Goal: Find specific page/section: Find specific page/section

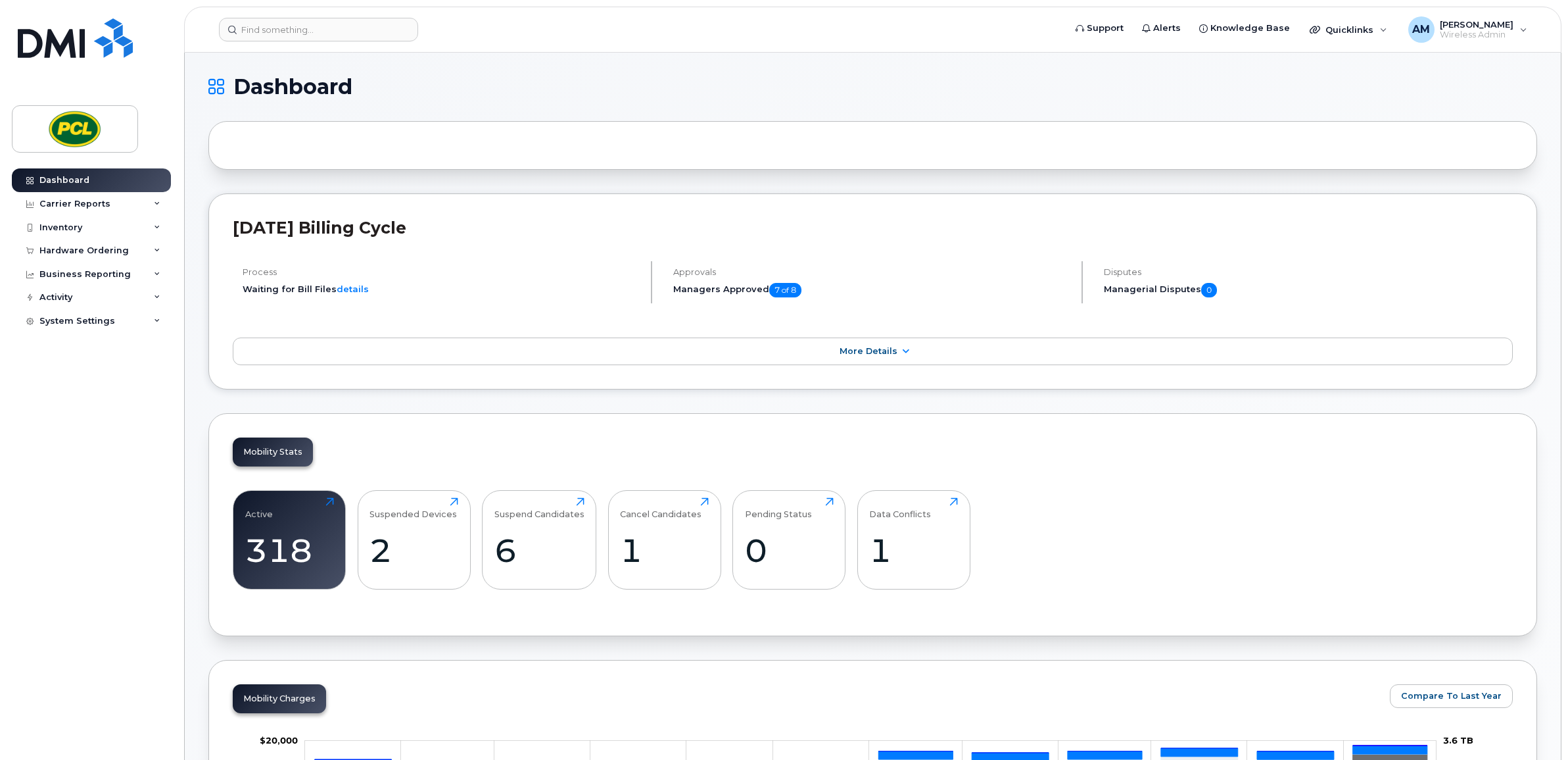
click at [322, 41] on header "Support Alerts Knowledge Base Quicklinks Suspend / Cancel Device Change SIM Car…" at bounding box center [872, 30] width 1377 height 46
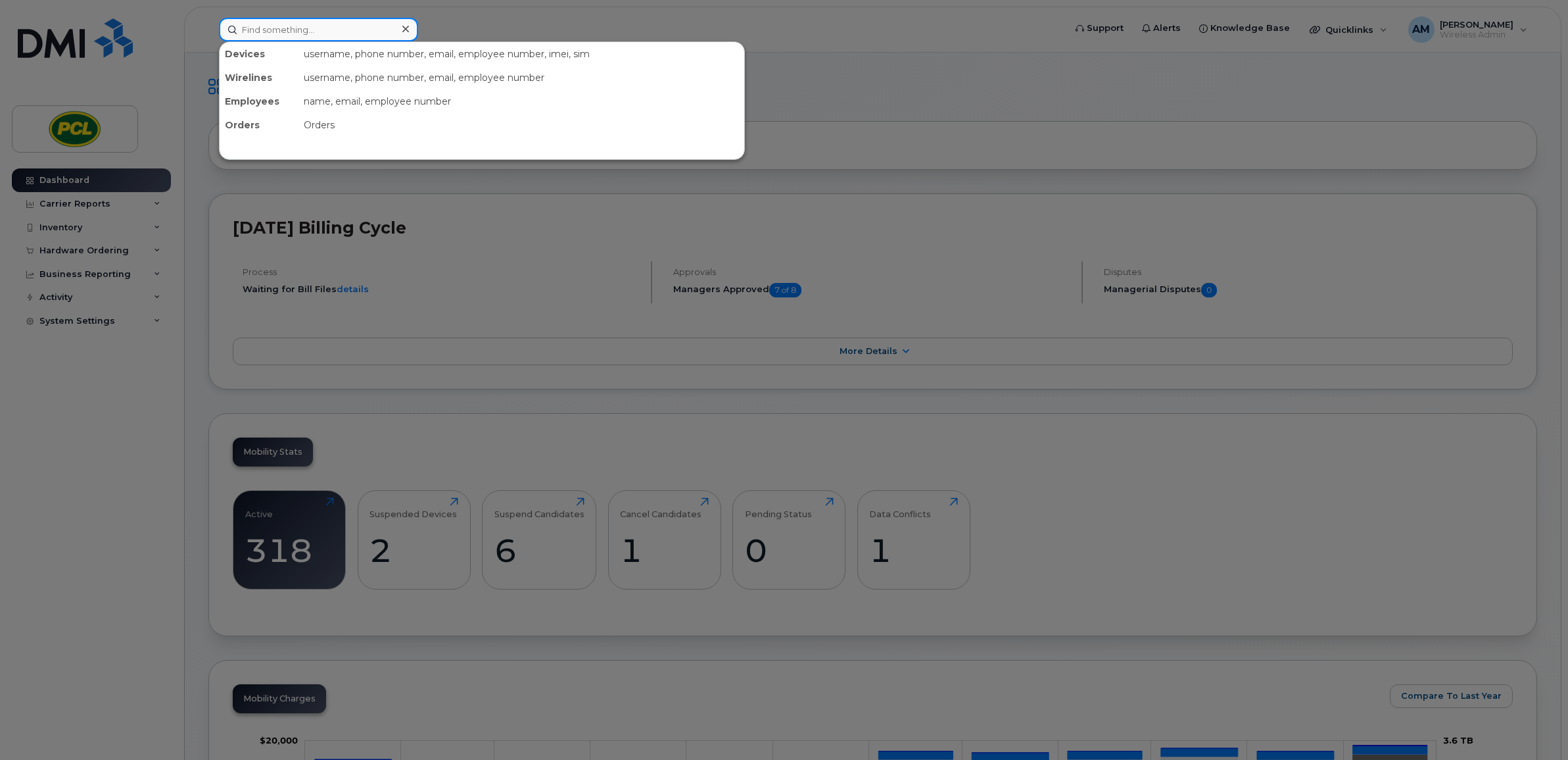
click at [318, 18] on input at bounding box center [318, 30] width 199 height 24
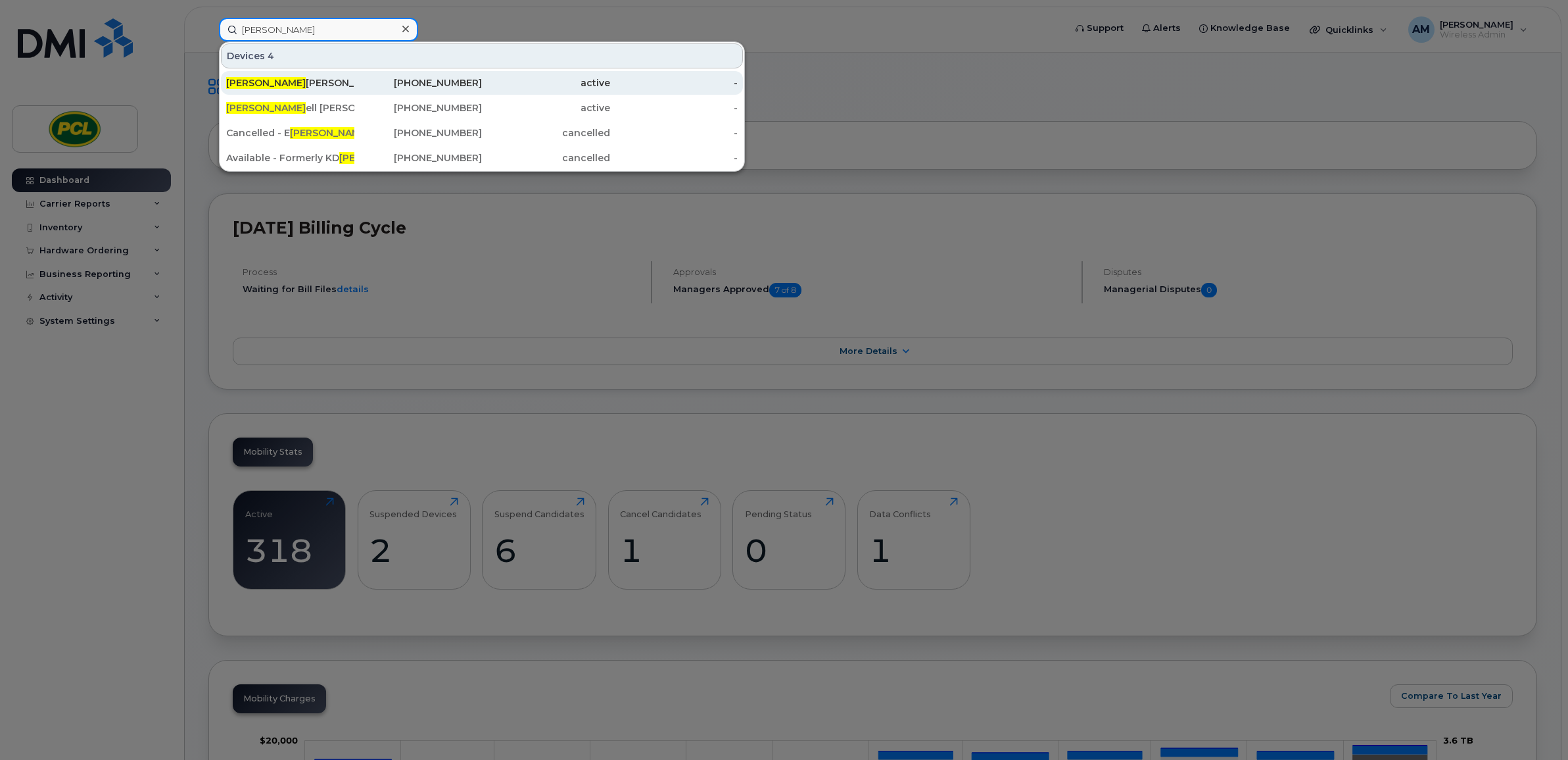
type input "mitch"
click at [303, 76] on div "Mitch Beauchamp" at bounding box center [289, 83] width 128 height 24
